Goal: Transaction & Acquisition: Purchase product/service

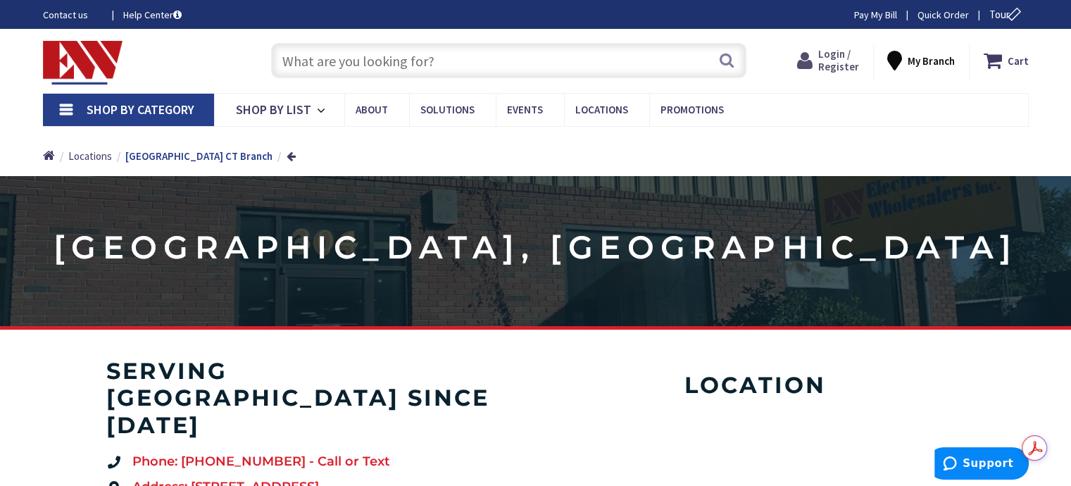
click at [853, 63] on span "Login / Register" at bounding box center [838, 60] width 41 height 26
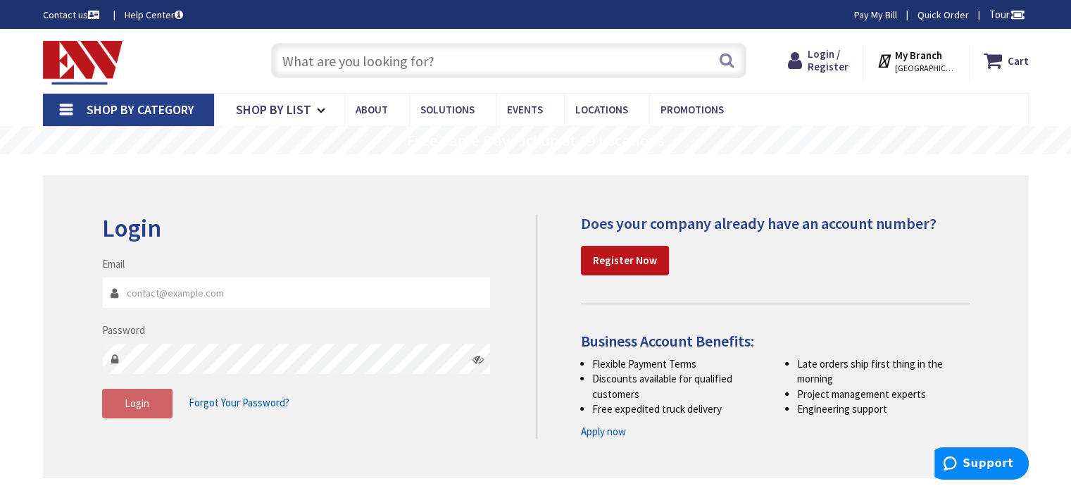
click at [349, 296] on input "Email" at bounding box center [296, 293] width 389 height 32
type input "Sllistonllc@gmail.com"
click at [154, 403] on button "Login" at bounding box center [137, 404] width 70 height 30
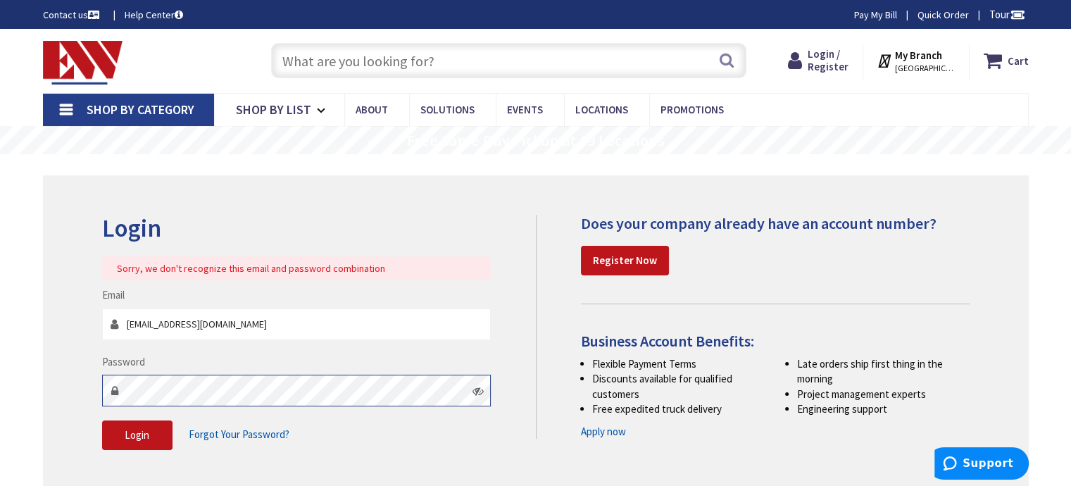
click at [75, 369] on div "Login Sorry, we don't recognize this email and password combination Email Sllis…" at bounding box center [536, 339] width 986 height 328
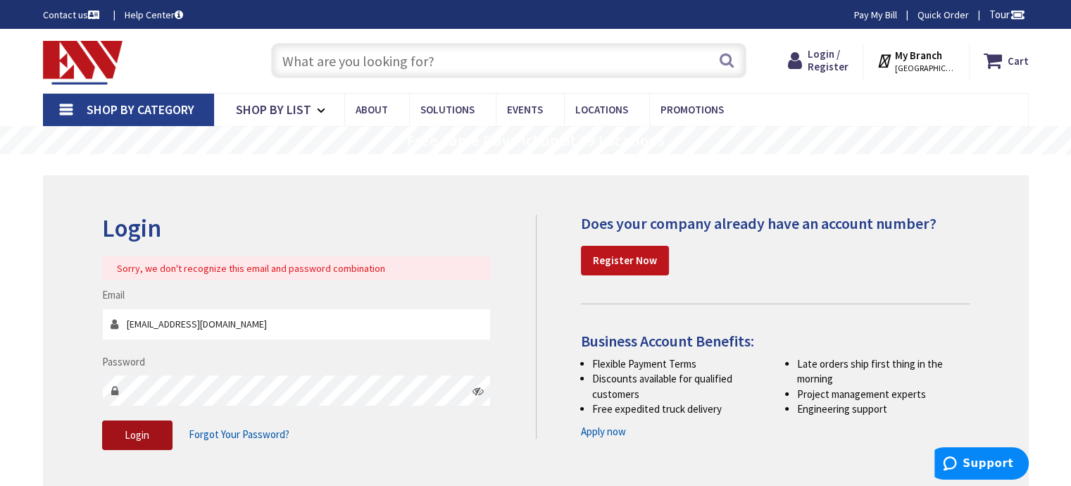
click at [130, 436] on span "Login" at bounding box center [137, 434] width 25 height 13
click at [132, 430] on span "Login" at bounding box center [137, 434] width 25 height 13
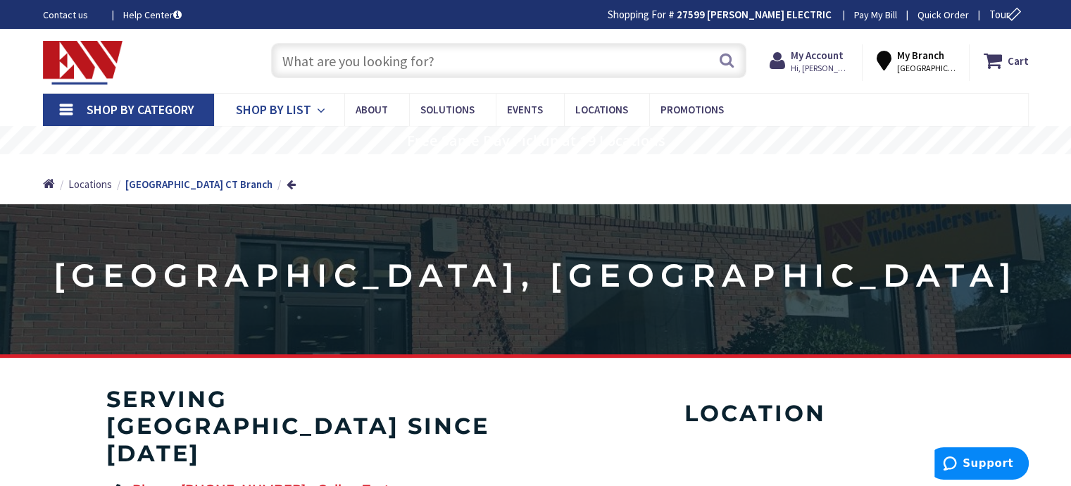
click at [321, 108] on icon at bounding box center [323, 110] width 13 height 31
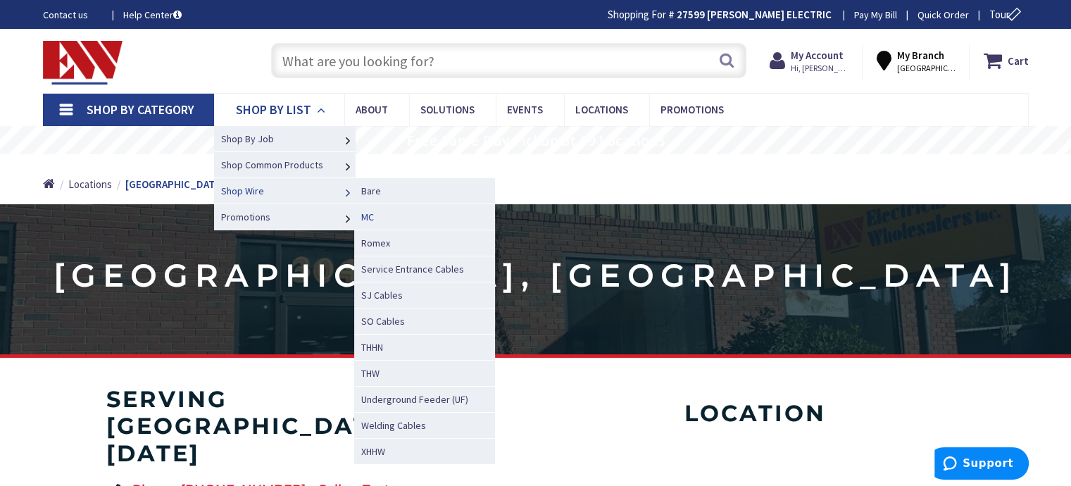
click at [372, 214] on span "MC" at bounding box center [367, 217] width 13 height 13
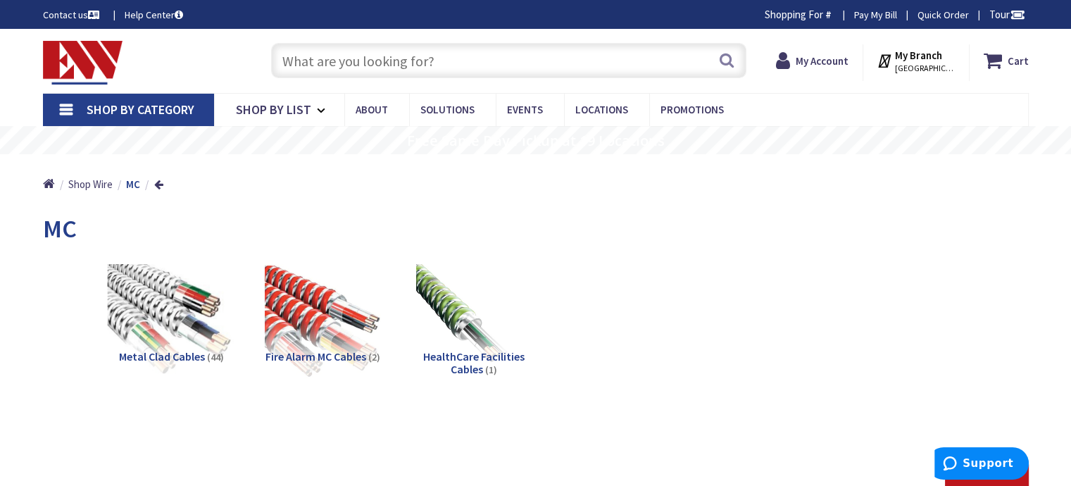
click at [199, 295] on img at bounding box center [170, 320] width 127 height 127
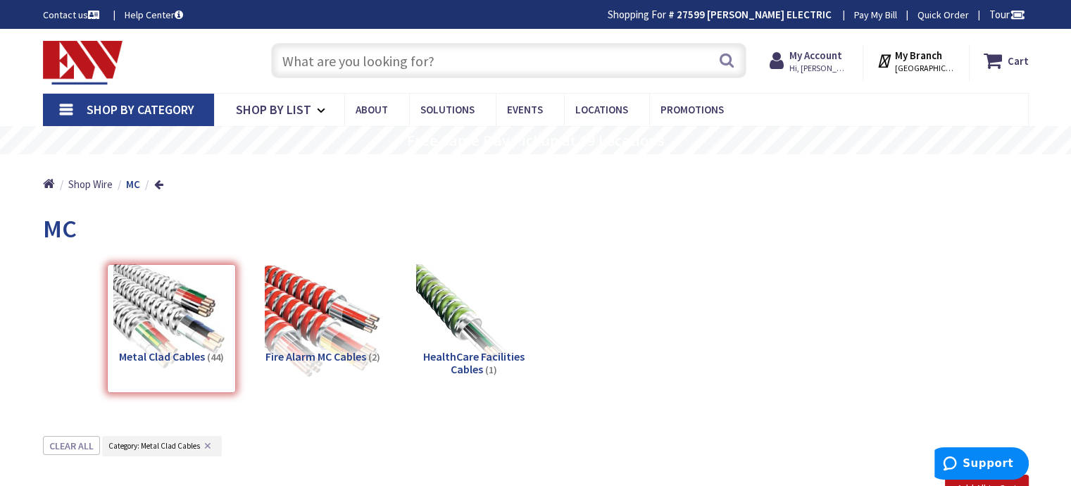
click at [358, 60] on input "text" at bounding box center [508, 60] width 475 height 35
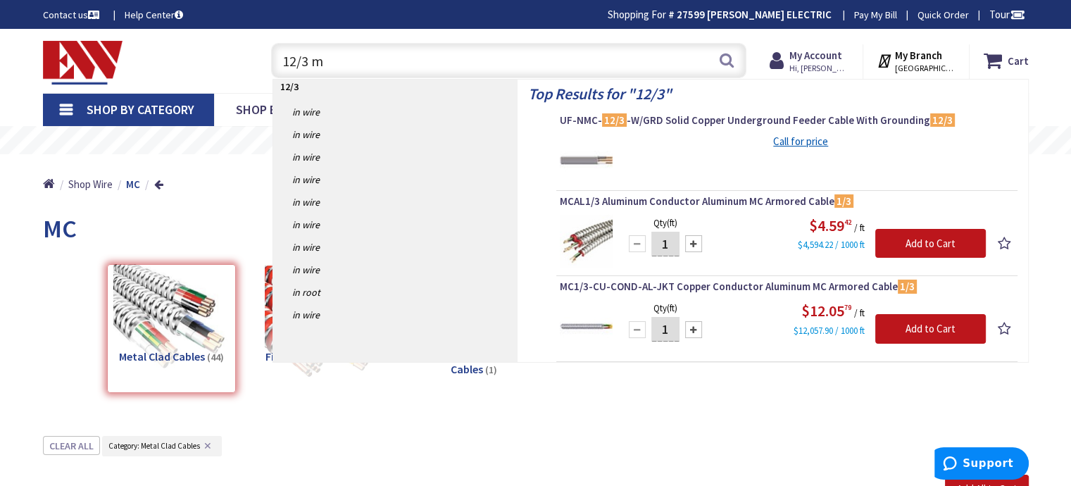
type input "12/3 mc"
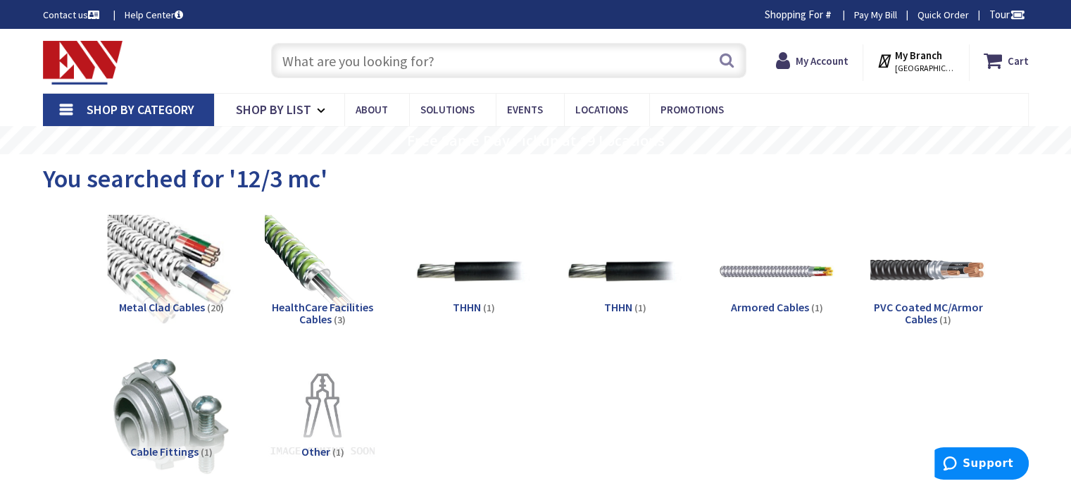
click at [177, 249] on img at bounding box center [170, 271] width 127 height 127
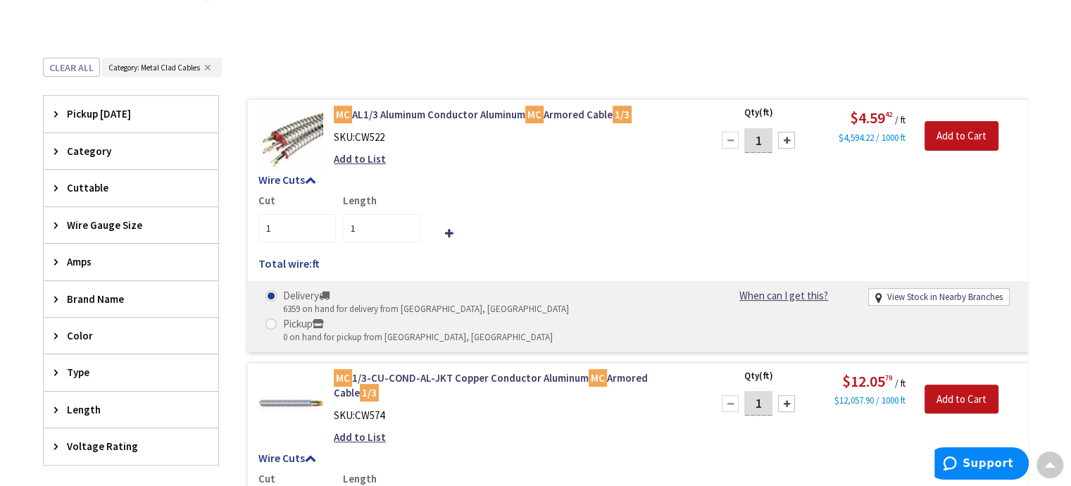
scroll to position [319, 0]
